Goal: Find contact information: Find contact information

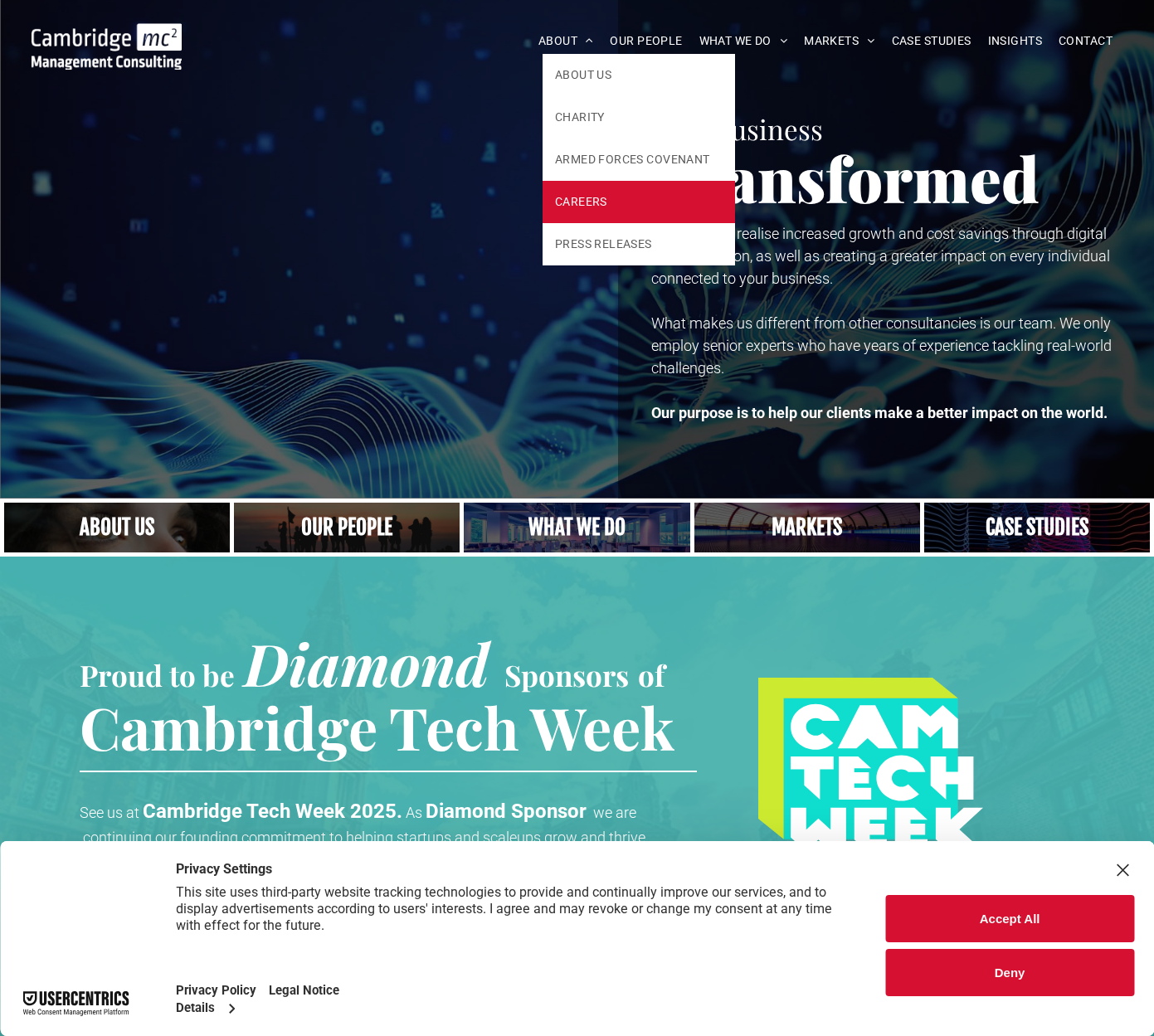
click at [591, 203] on span "CAREERS" at bounding box center [581, 202] width 53 height 18
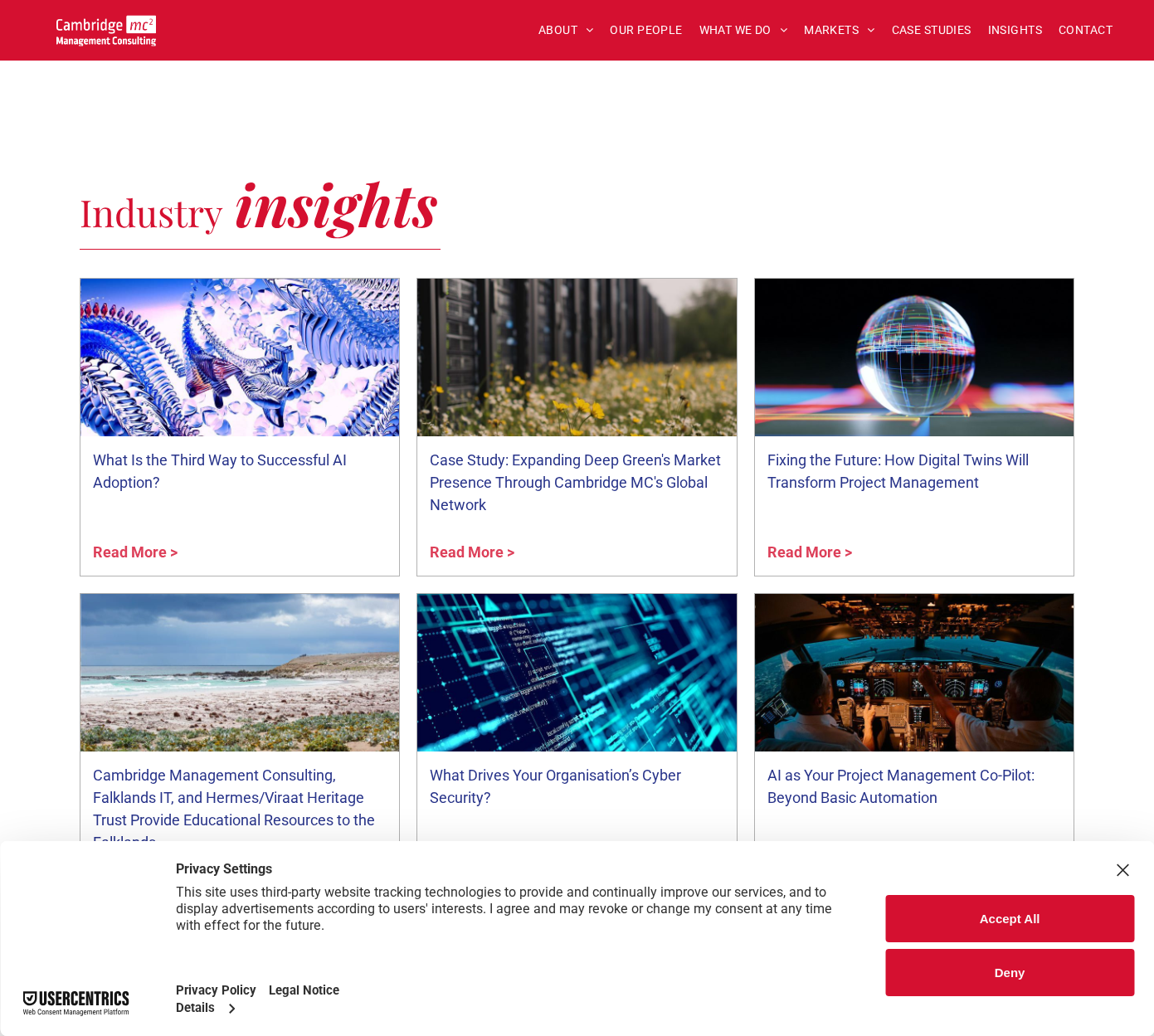
scroll to position [724, 0]
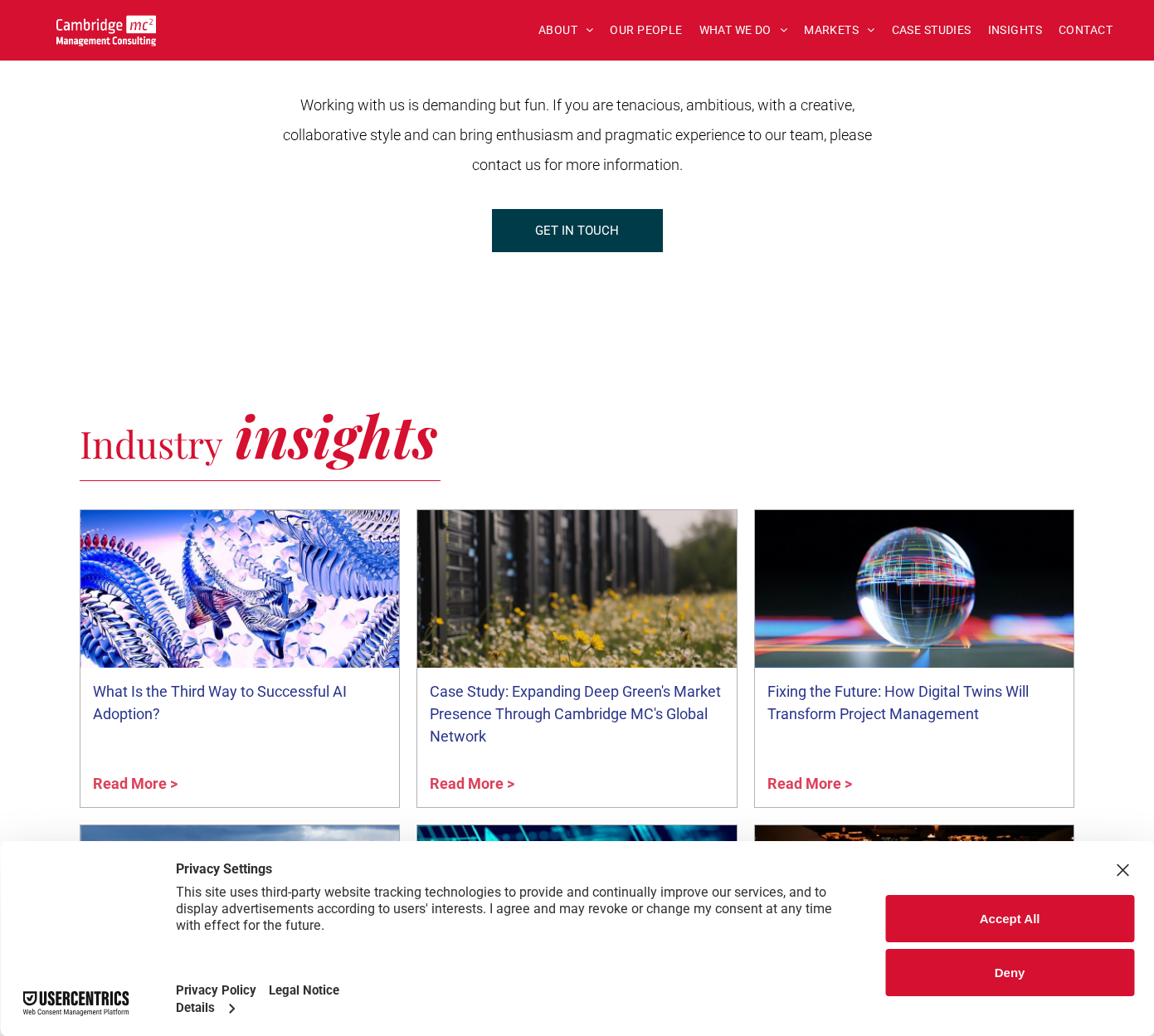
click at [553, 232] on span "GET IN TOUCH" at bounding box center [577, 230] width 84 height 41
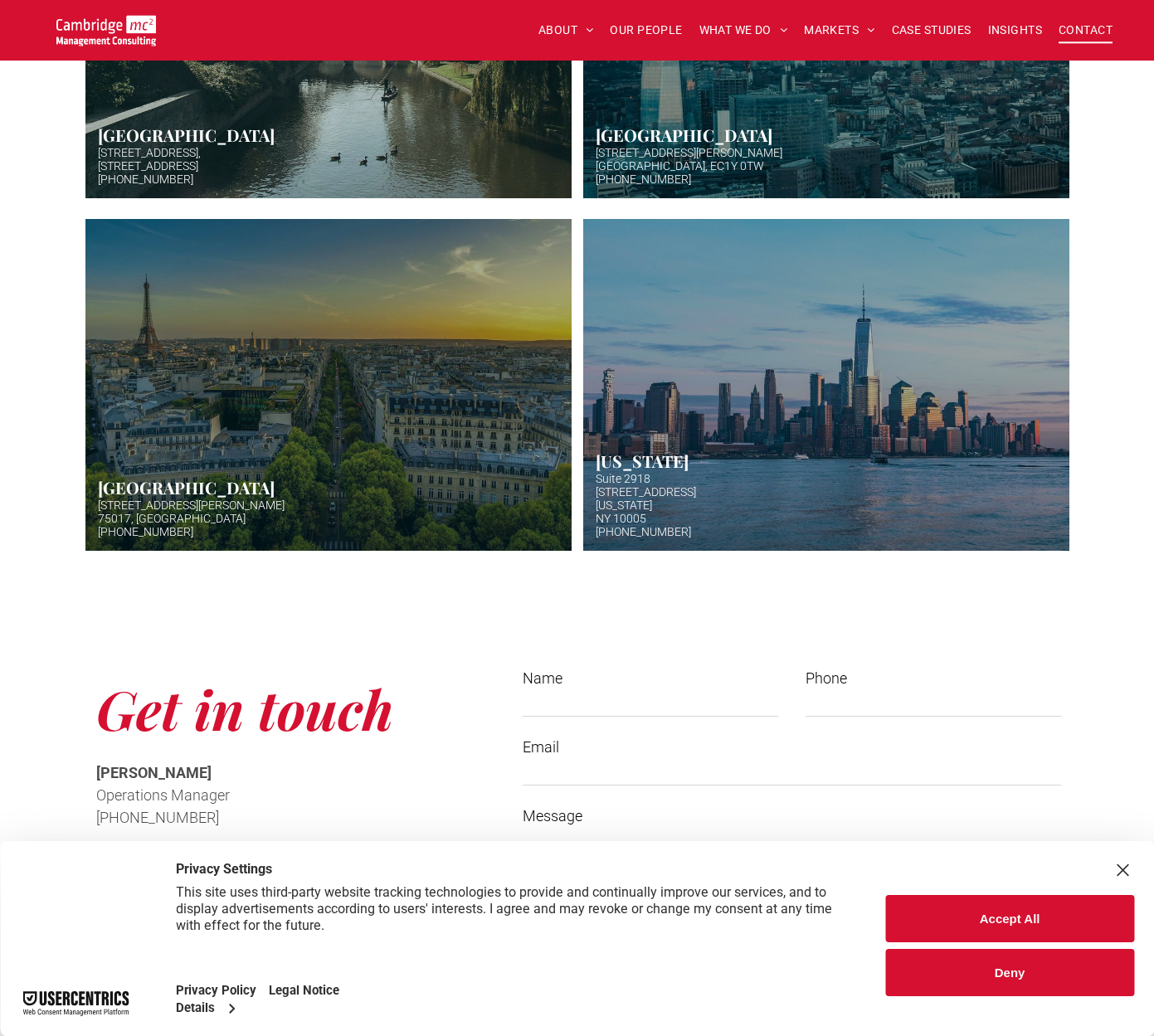
scroll to position [859, 0]
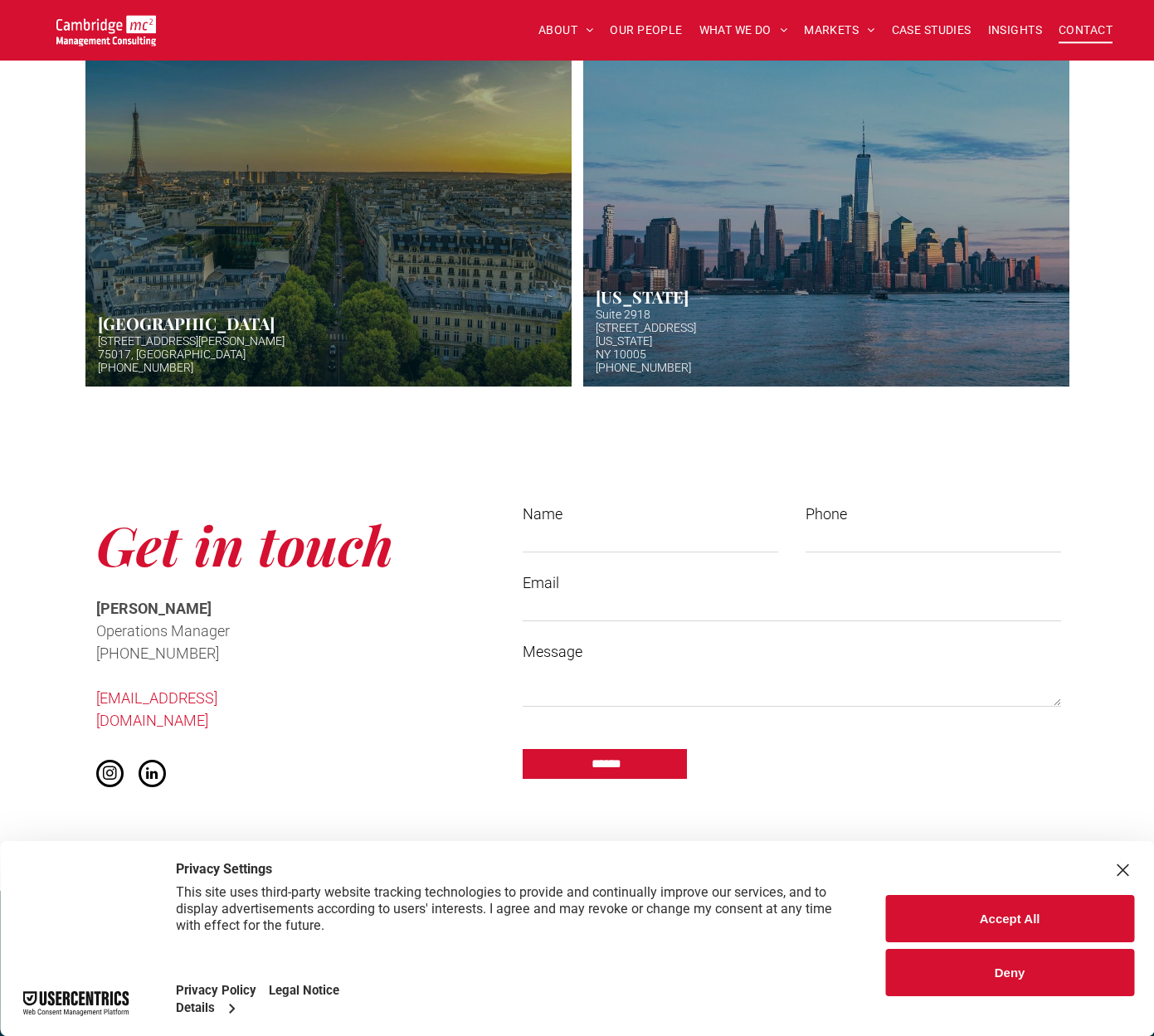
click at [374, 260] on link "Night image view of base of Eiffel tower" at bounding box center [328, 220] width 516 height 351
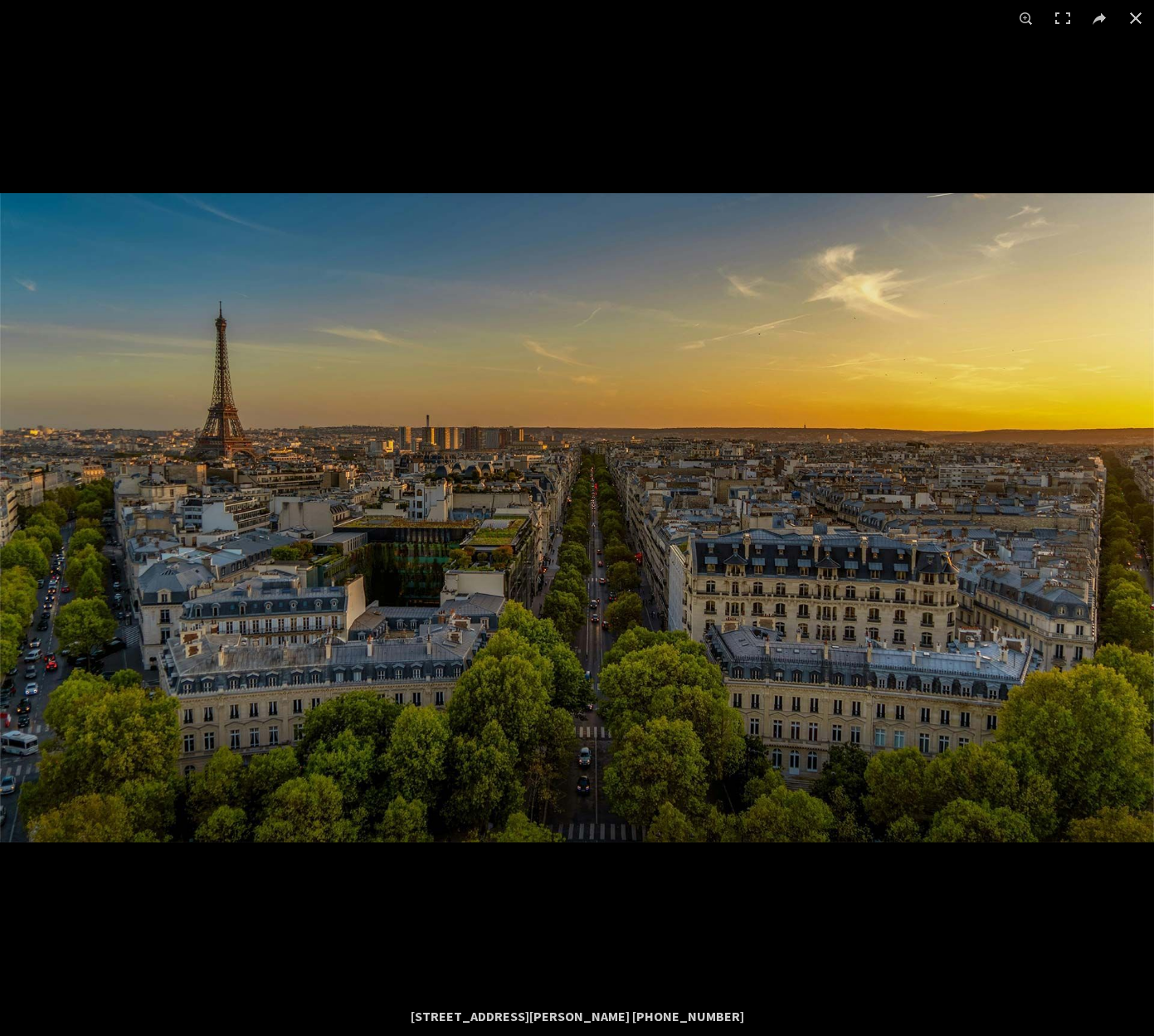
drag, startPoint x: 1140, startPoint y: 7, endPoint x: 1133, endPoint y: 15, distance: 10.6
click at [1139, 7] on button at bounding box center [1136, 18] width 37 height 37
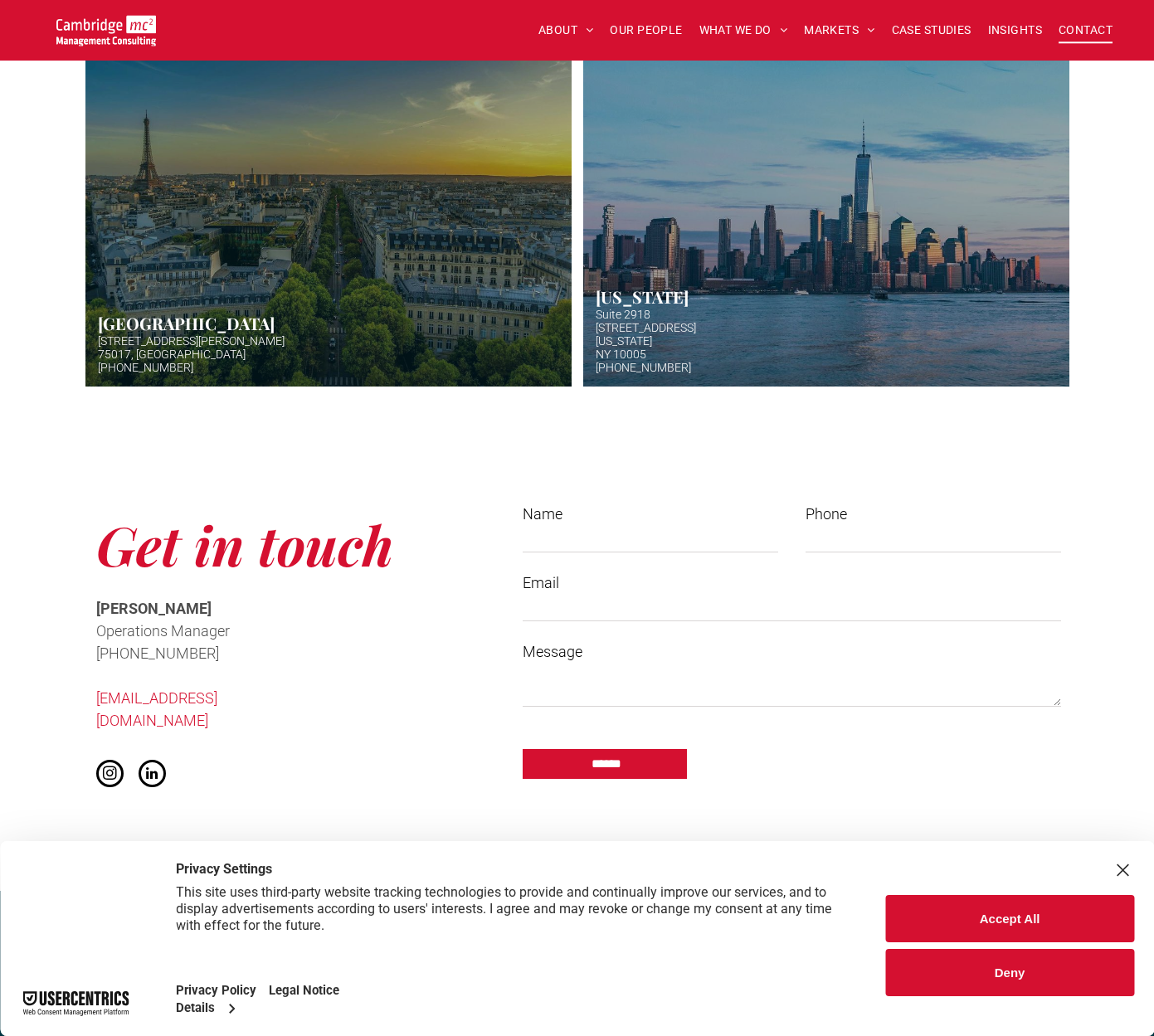
click at [263, 388] on div "Paris 2 rue Paul Borel 75017, Paris +44 (0)1223 750335 Button" at bounding box center [329, 220] width 498 height 348
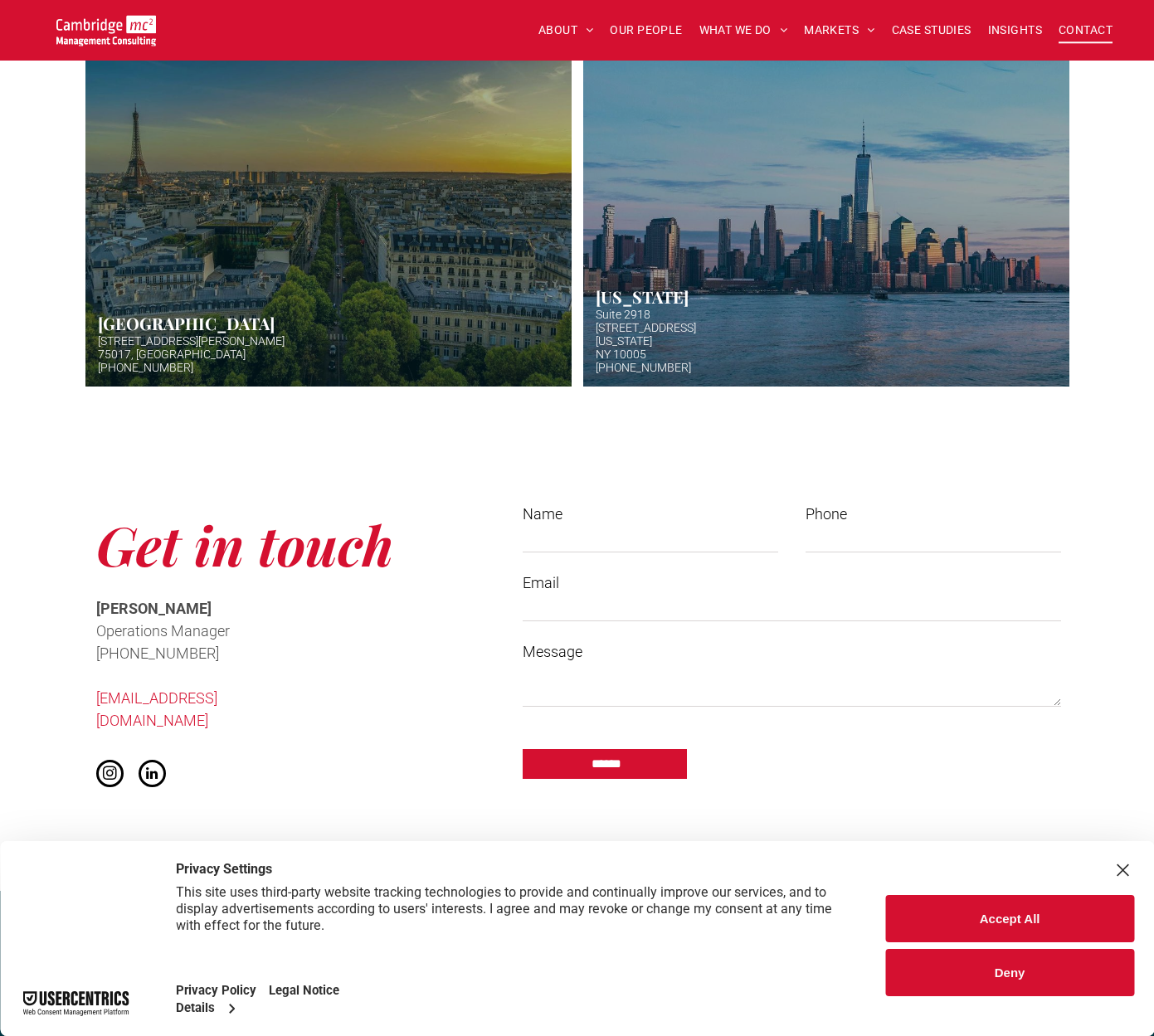
click at [266, 360] on link "Night image view of base of Eiffel tower" at bounding box center [328, 220] width 516 height 351
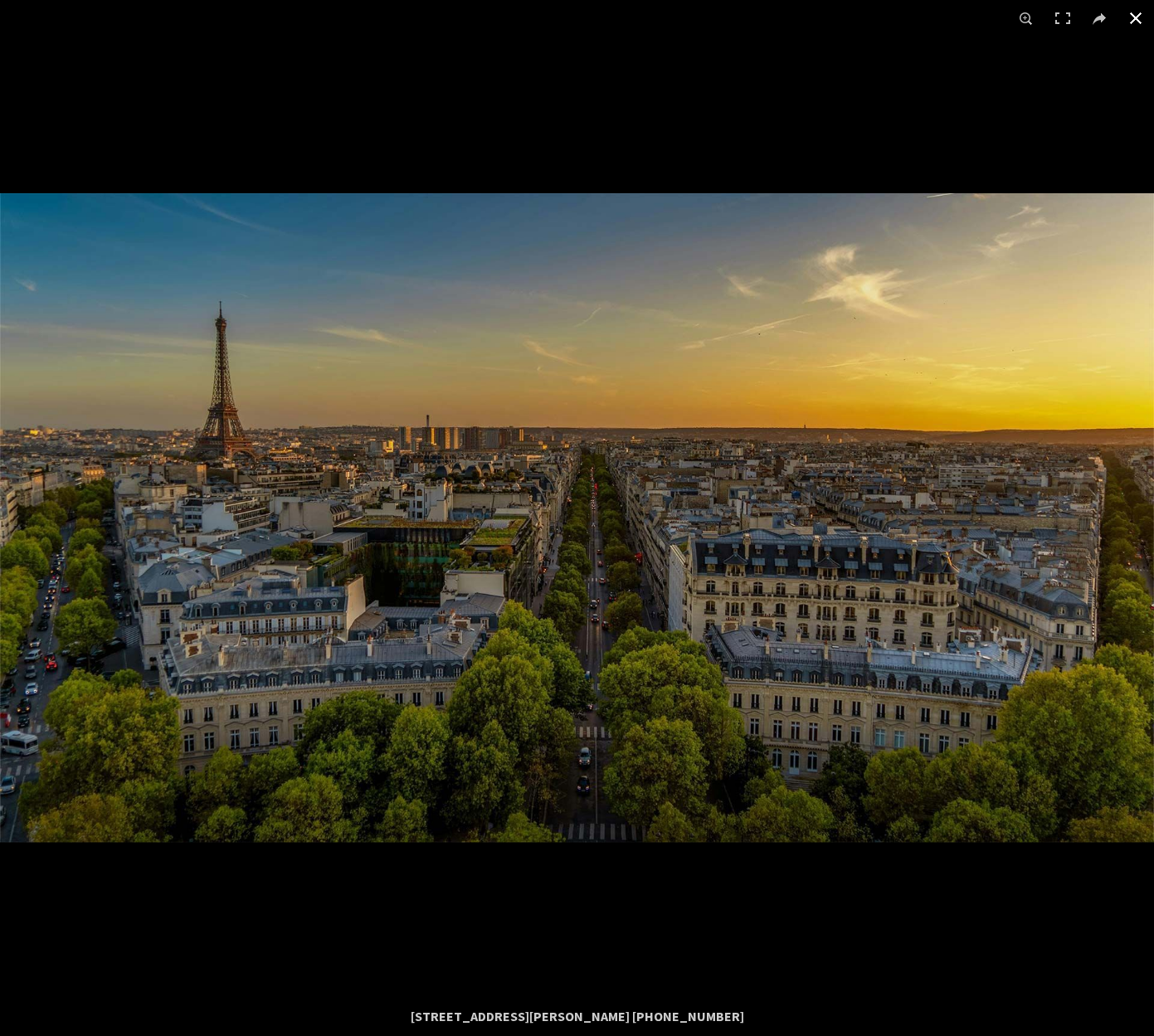
click at [1129, 24] on button at bounding box center [1136, 18] width 37 height 37
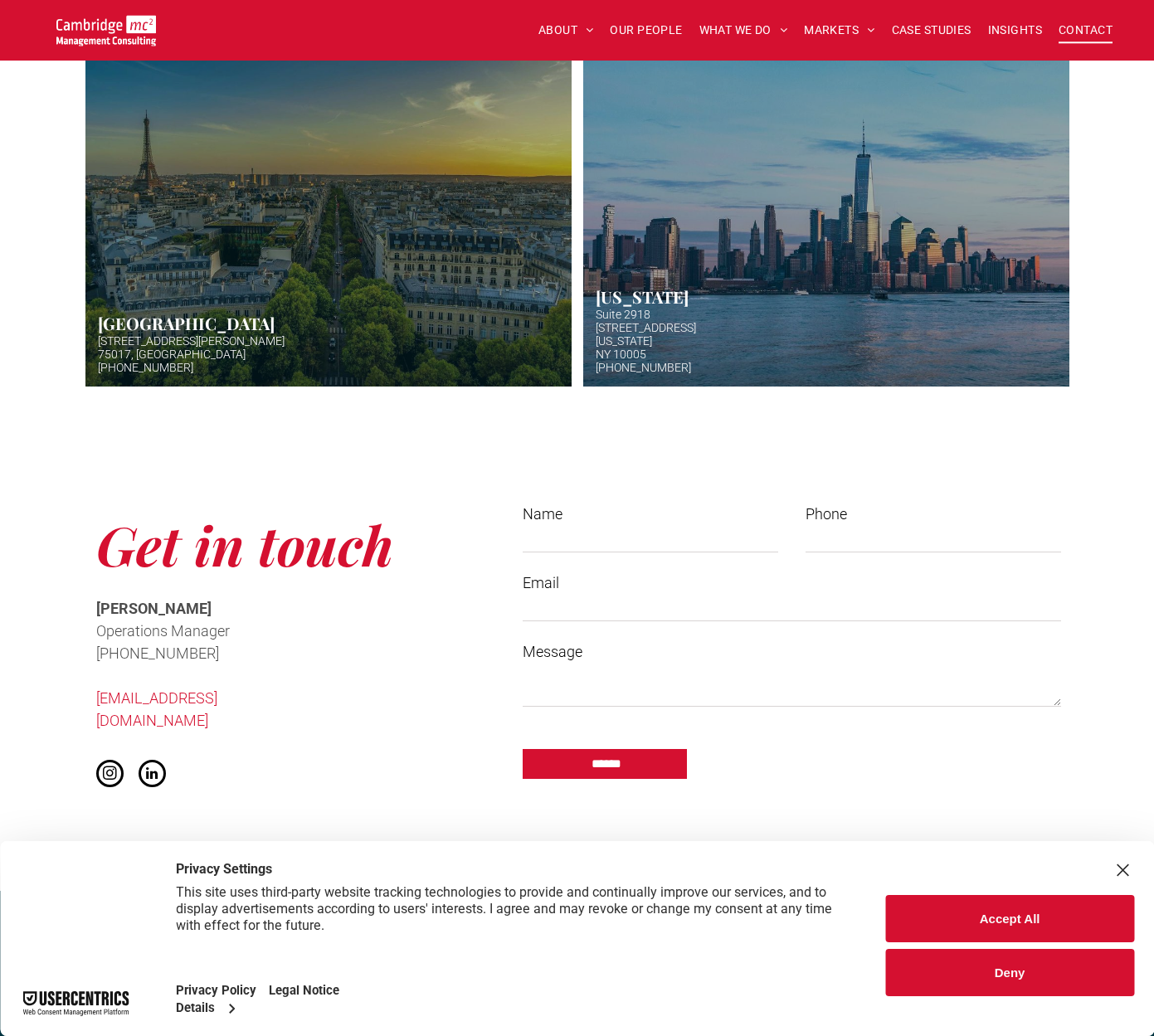
scroll to position [962, 0]
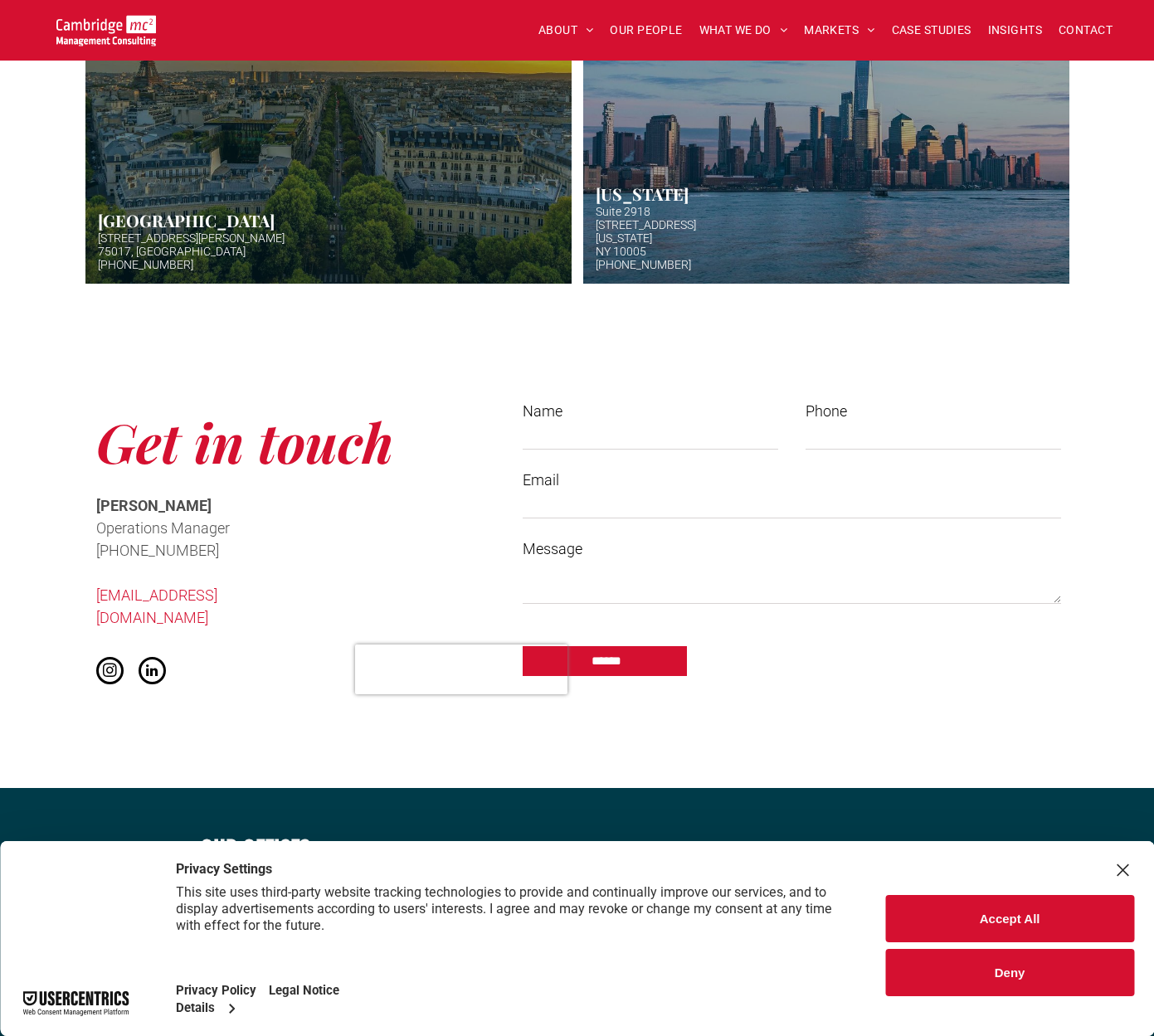
click at [369, 520] on div "Get in touch Cath McCaw Operations Manager ﻿ +44 (0)1223 750335 info@cambridgem…" at bounding box center [287, 546] width 415 height 317
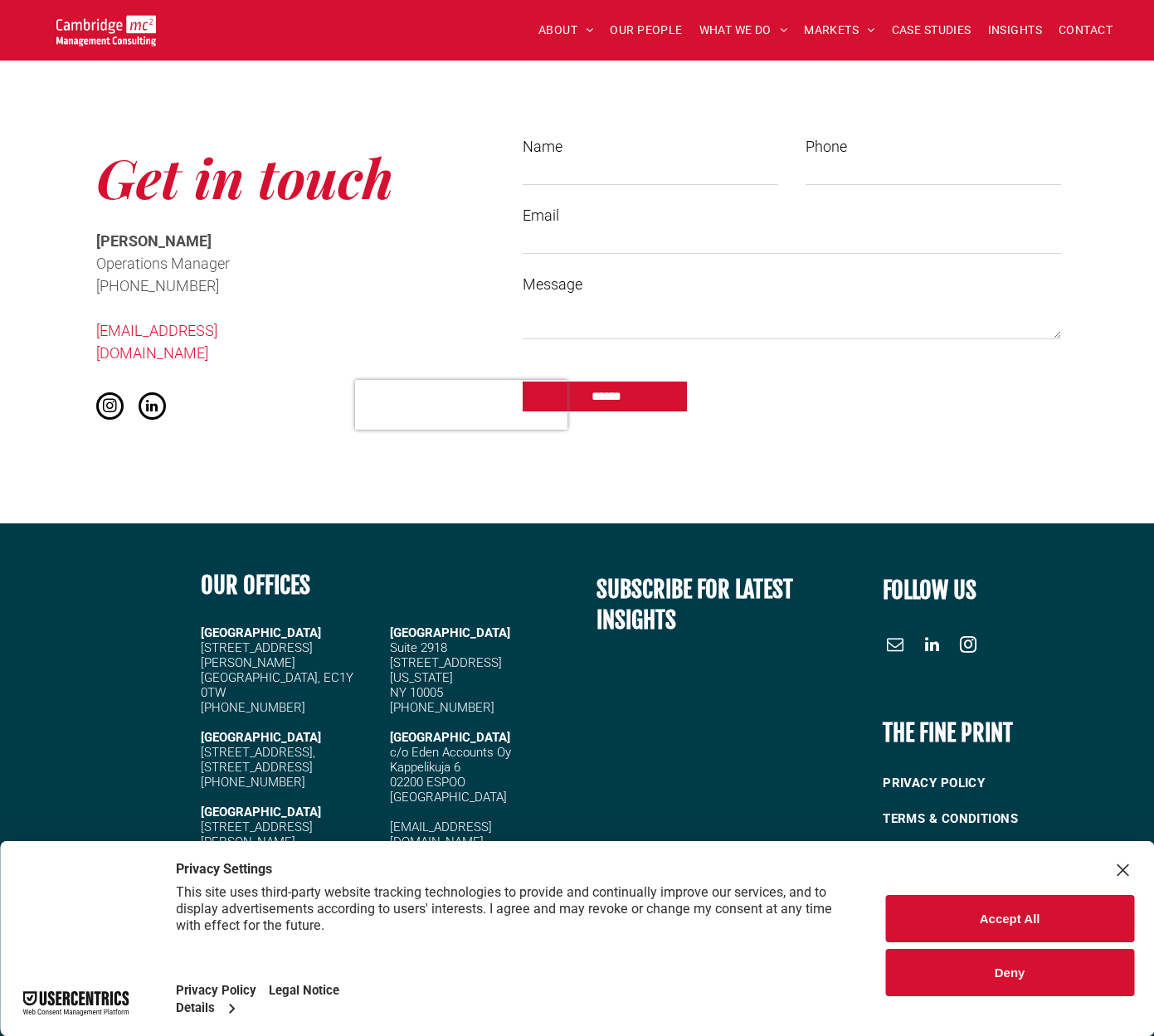
scroll to position [1230, 0]
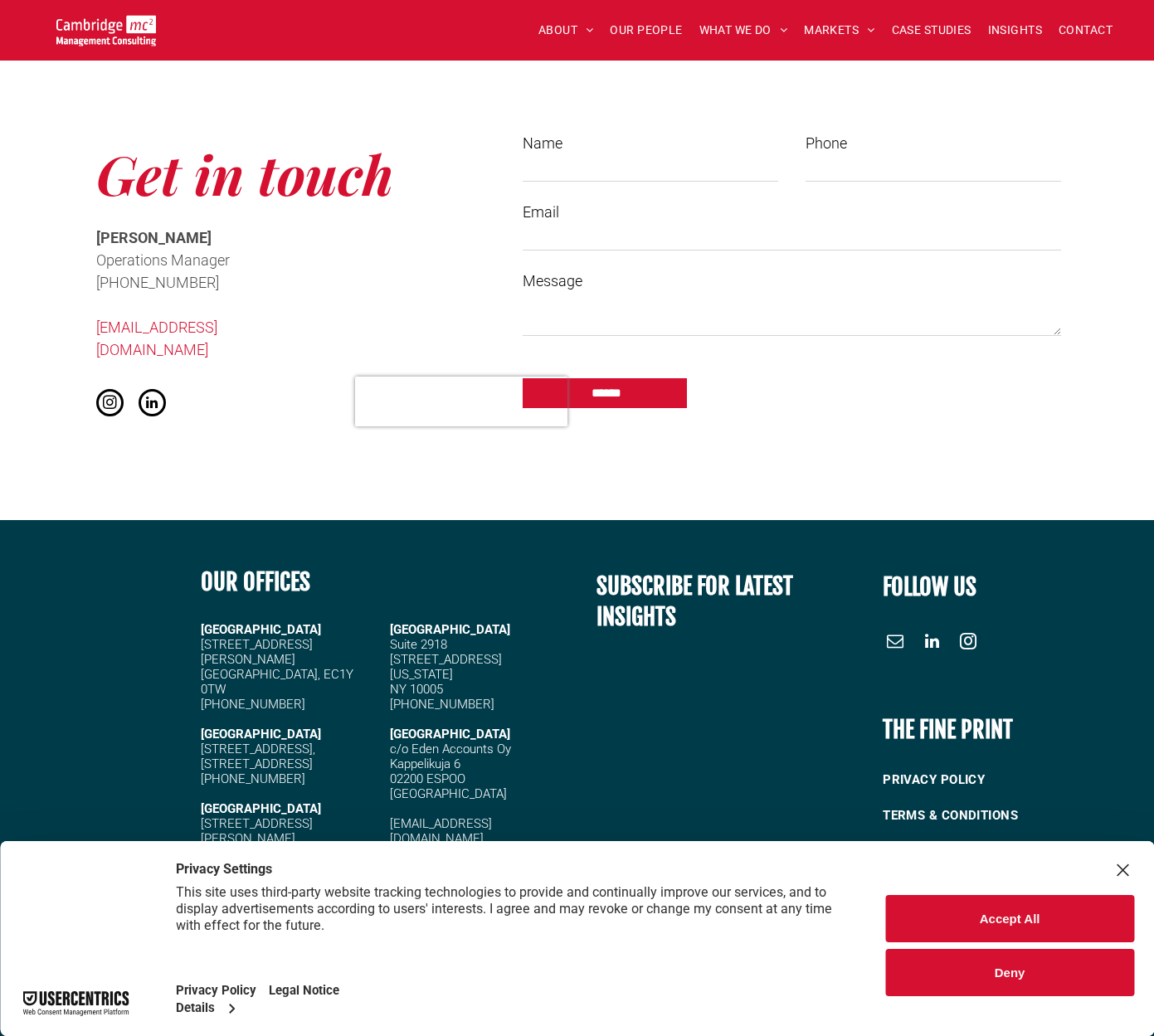
click at [605, 143] on label "Name" at bounding box center [650, 143] width 255 height 23
click at [605, 157] on input "Name" at bounding box center [650, 169] width 255 height 25
click at [618, 168] on input "Name" at bounding box center [650, 169] width 255 height 25
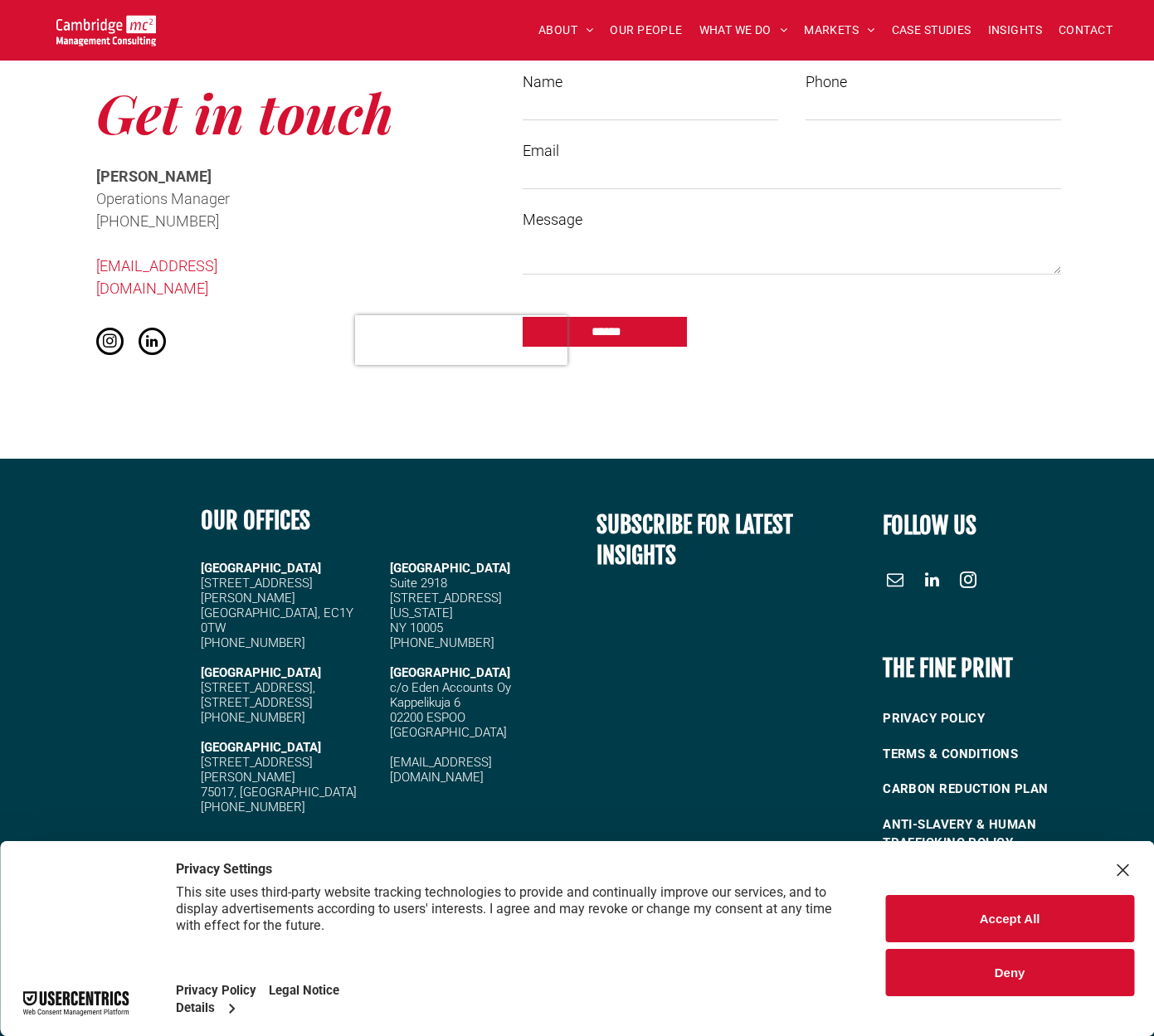
scroll to position [948, 0]
